Goal: Entertainment & Leisure: Browse casually

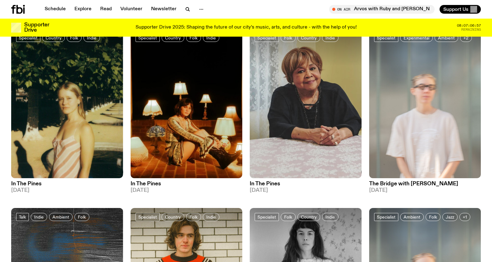
scroll to position [70, 0]
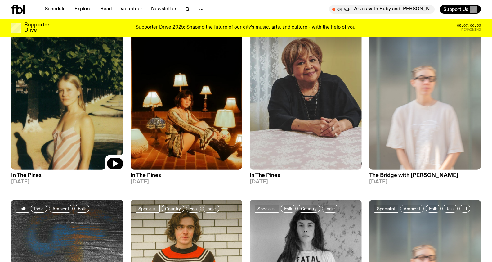
click at [73, 116] on img at bounding box center [67, 94] width 112 height 149
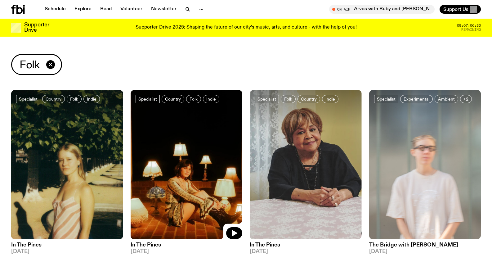
click at [193, 150] on img at bounding box center [187, 164] width 112 height 149
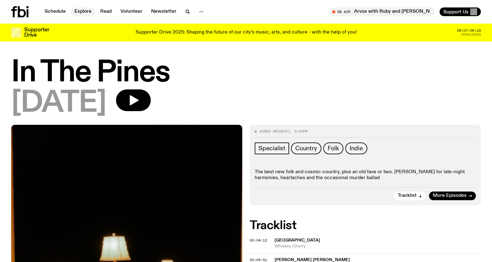
click at [81, 9] on link "Explore" at bounding box center [83, 11] width 25 height 9
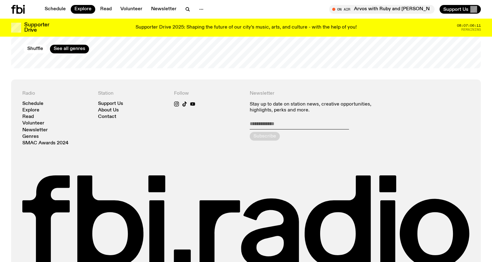
scroll to position [1160, 0]
